Goal: Task Accomplishment & Management: Manage account settings

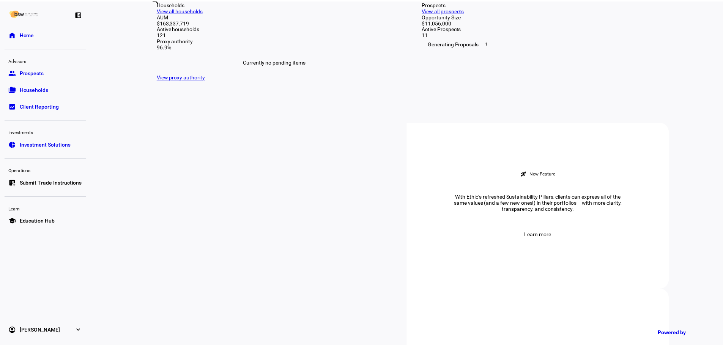
scroll to position [152, 0]
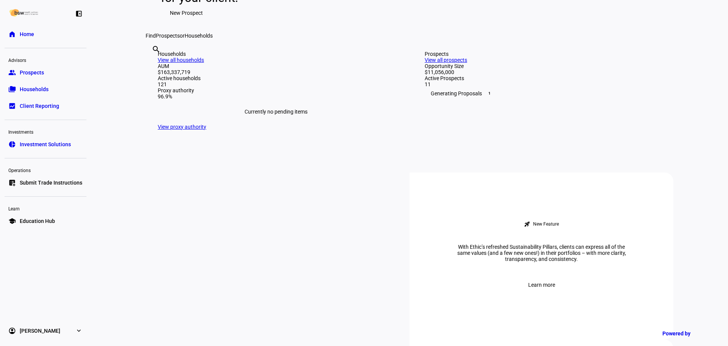
click at [31, 91] on span "Households" at bounding box center [34, 89] width 29 height 8
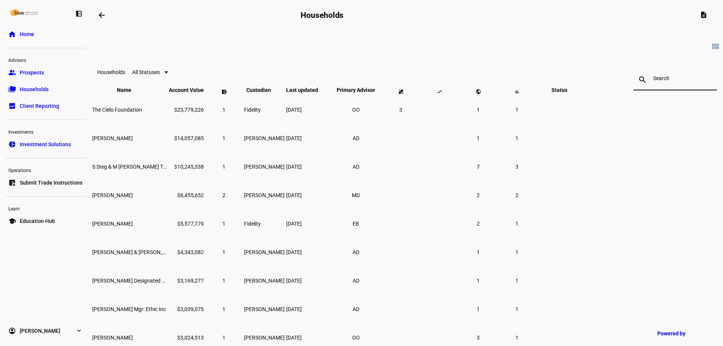
click at [653, 78] on input at bounding box center [675, 78] width 44 height 6
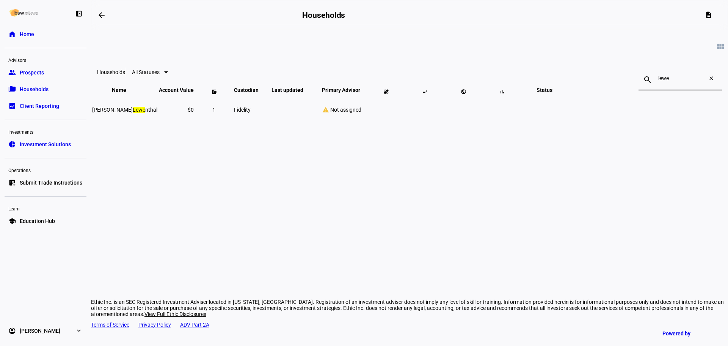
type input "lewe"
click at [145, 113] on mark "Lewe" at bounding box center [139, 110] width 13 height 6
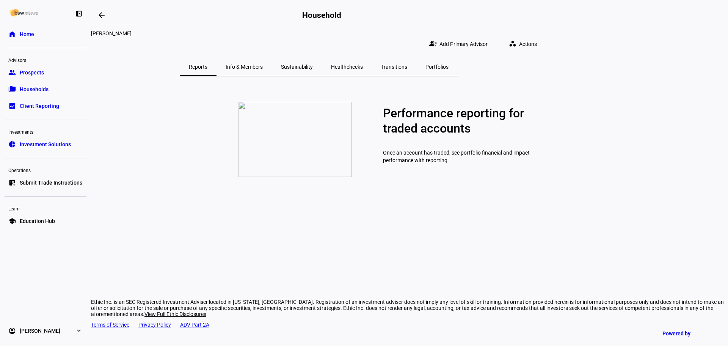
click at [537, 36] on span "Actions" at bounding box center [528, 43] width 18 height 15
click at [589, 109] on span "= Change Settings" at bounding box center [600, 112] width 49 height 6
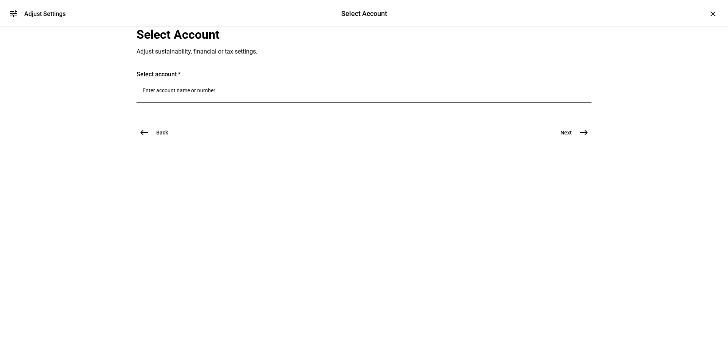
click at [175, 102] on div at bounding box center [364, 91] width 443 height 21
click at [177, 93] on input "Number" at bounding box center [364, 90] width 443 height 6
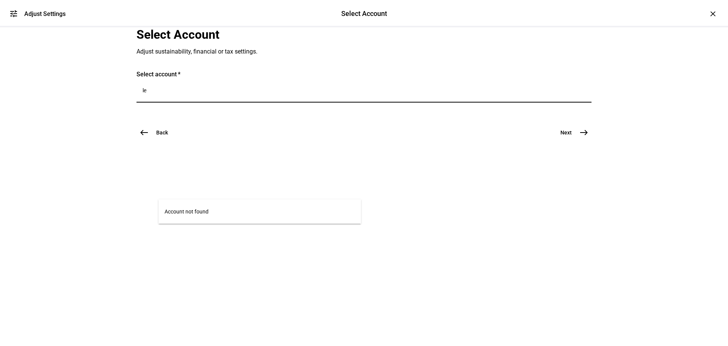
type input "l"
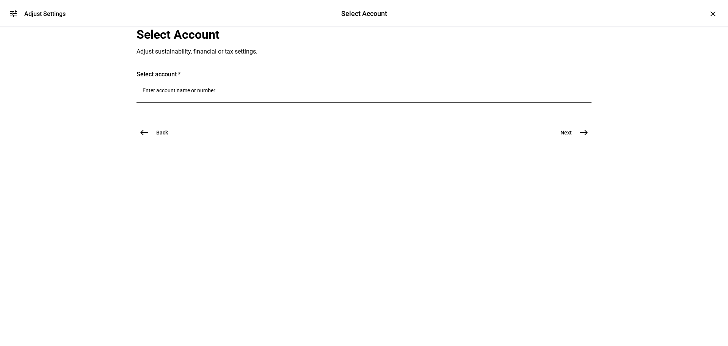
click at [707, 14] on div "×" at bounding box center [713, 14] width 12 height 12
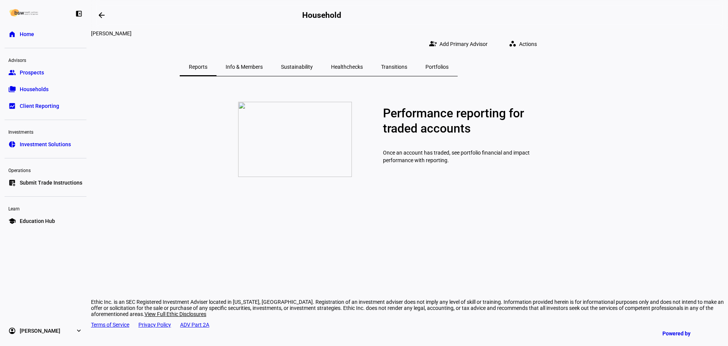
click at [263, 64] on span "Info & Members" at bounding box center [244, 66] width 37 height 5
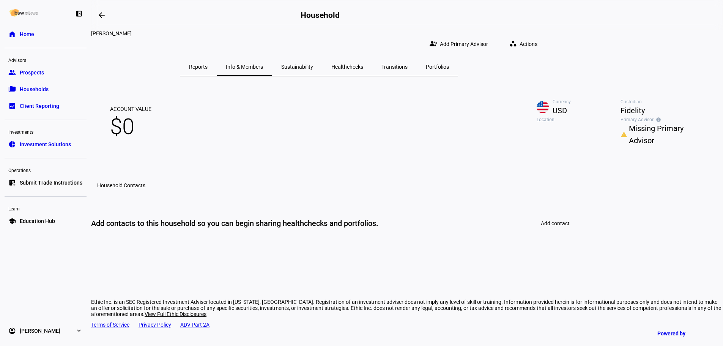
click at [208, 64] on span "Reports" at bounding box center [198, 66] width 19 height 5
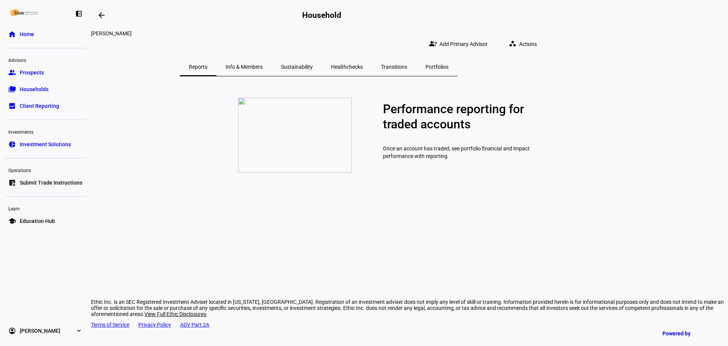
click at [263, 64] on span "Info & Members" at bounding box center [244, 66] width 37 height 5
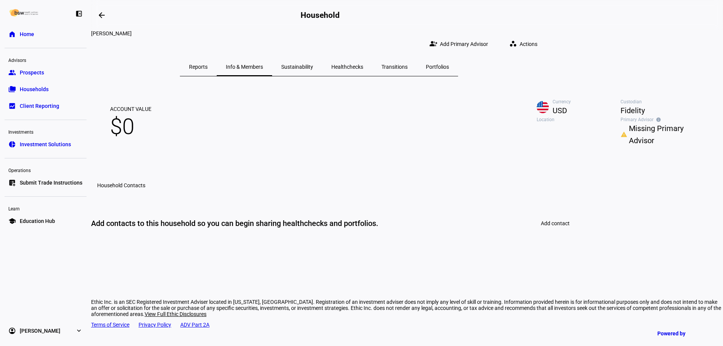
click at [208, 65] on span "Reports" at bounding box center [198, 67] width 19 height 18
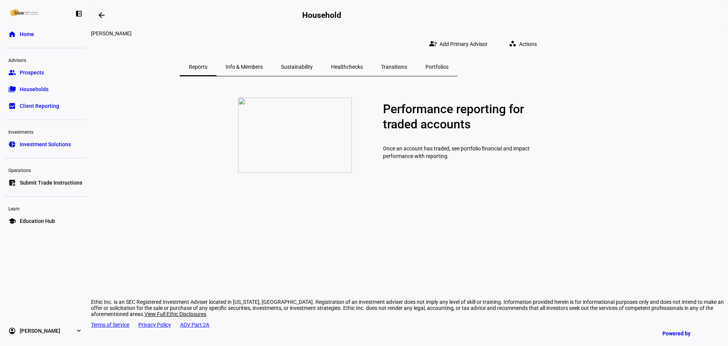
click at [263, 64] on span "Info & Members" at bounding box center [244, 66] width 37 height 5
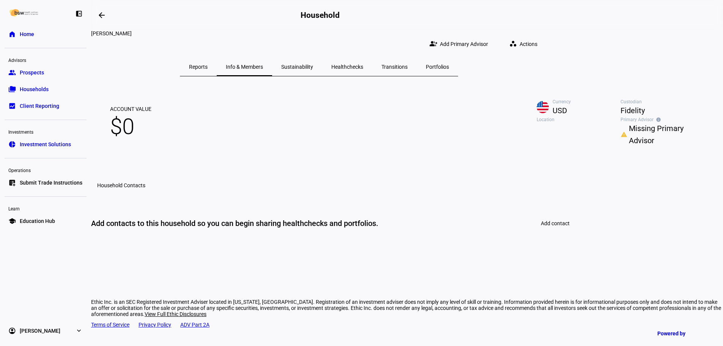
click at [313, 64] on span "Sustainability" at bounding box center [297, 66] width 32 height 5
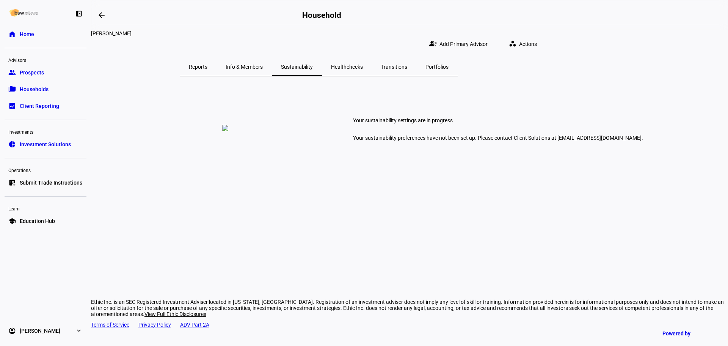
click at [263, 59] on span "Info & Members" at bounding box center [244, 67] width 37 height 18
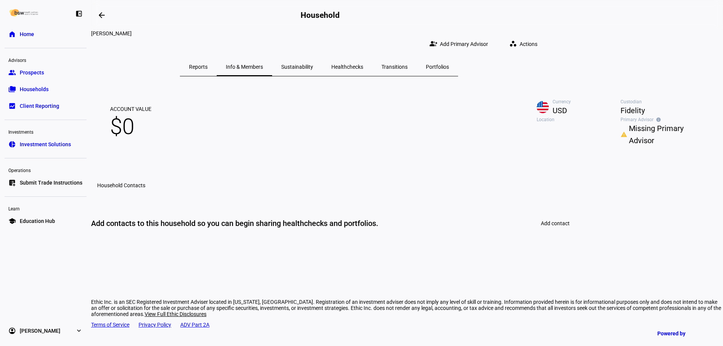
click at [629, 146] on span "Missing Primary Advisor" at bounding box center [666, 134] width 75 height 24
click at [539, 203] on div "person_add Add Primary Advisor" at bounding box center [560, 201] width 106 height 18
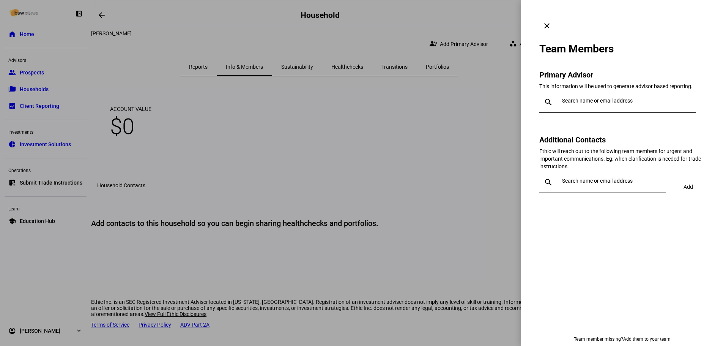
click at [571, 98] on input "text" at bounding box center [627, 101] width 131 height 6
type input "oli"
click at [582, 120] on mat-option "OO [PERSON_NAME] [PERSON_NAME][EMAIL_ADDRESS][DOMAIN_NAME]" at bounding box center [617, 111] width 156 height 24
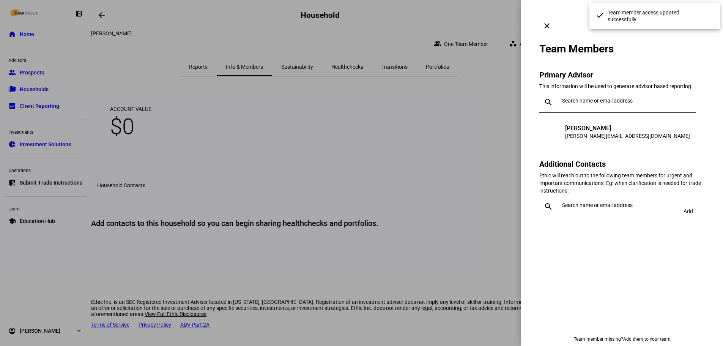
click at [700, 55] on div "Team Members Primary Advisor This information will be used to generate advisor …" at bounding box center [621, 128] width 165 height 191
click at [551, 21] on mat-icon "clear" at bounding box center [546, 25] width 9 height 9
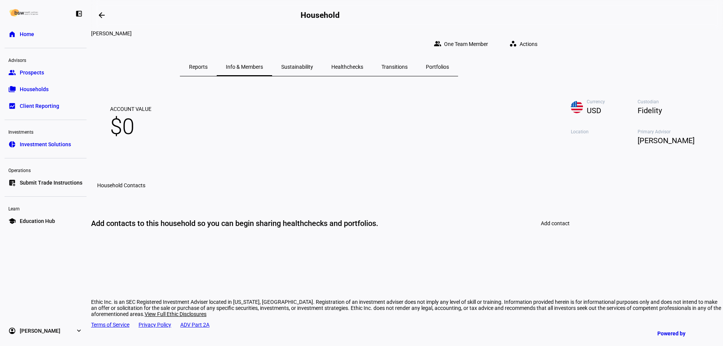
click at [313, 58] on span "Sustainability" at bounding box center [297, 67] width 32 height 18
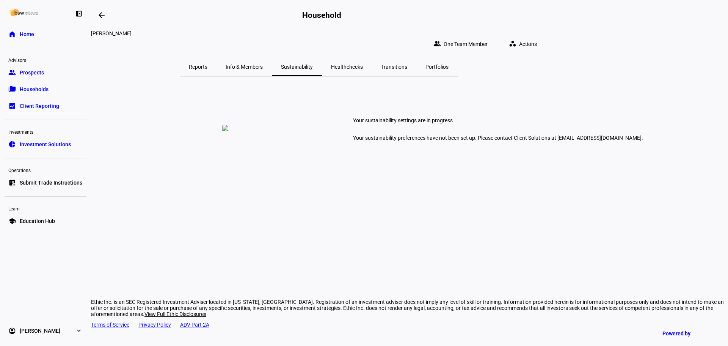
click at [363, 64] on span "Healthchecks" at bounding box center [347, 66] width 32 height 5
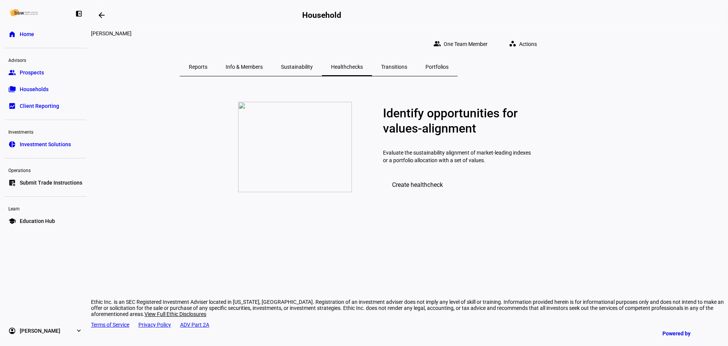
click at [407, 64] on span "Transitions" at bounding box center [394, 66] width 26 height 5
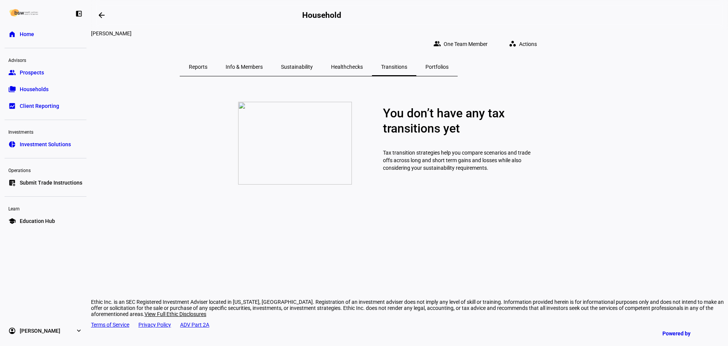
click at [449, 64] on span "Portfolios" at bounding box center [437, 66] width 23 height 5
click at [285, 58] on eth-page-nav "Reports Info & Members Sustainability Healthchecks Transitions Portfolios" at bounding box center [318, 67] width 455 height 19
click at [208, 64] on span "Reports" at bounding box center [198, 66] width 19 height 5
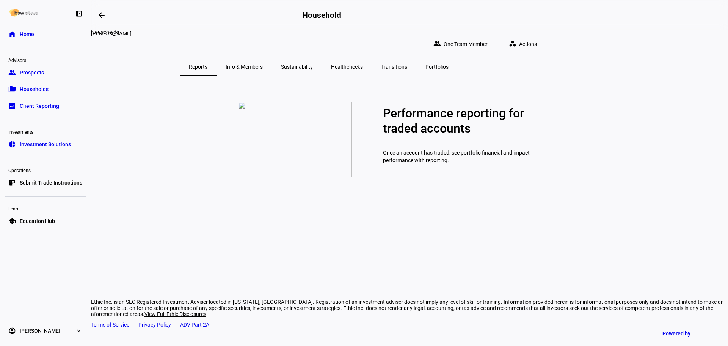
click at [101, 14] on mat-icon "arrow_backwards" at bounding box center [101, 15] width 9 height 9
